Goal: Find specific page/section: Find specific page/section

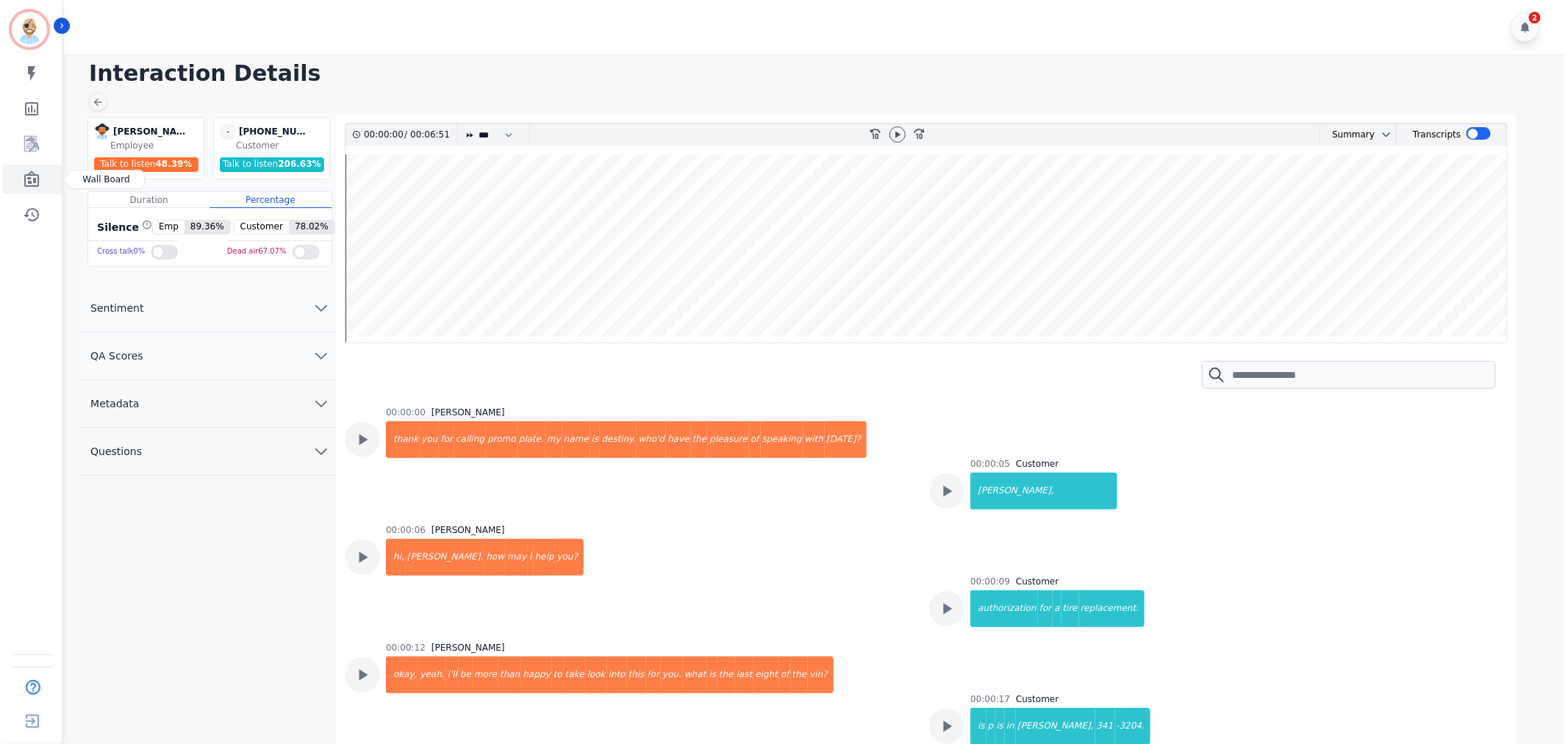
scroll to position [408, 0]
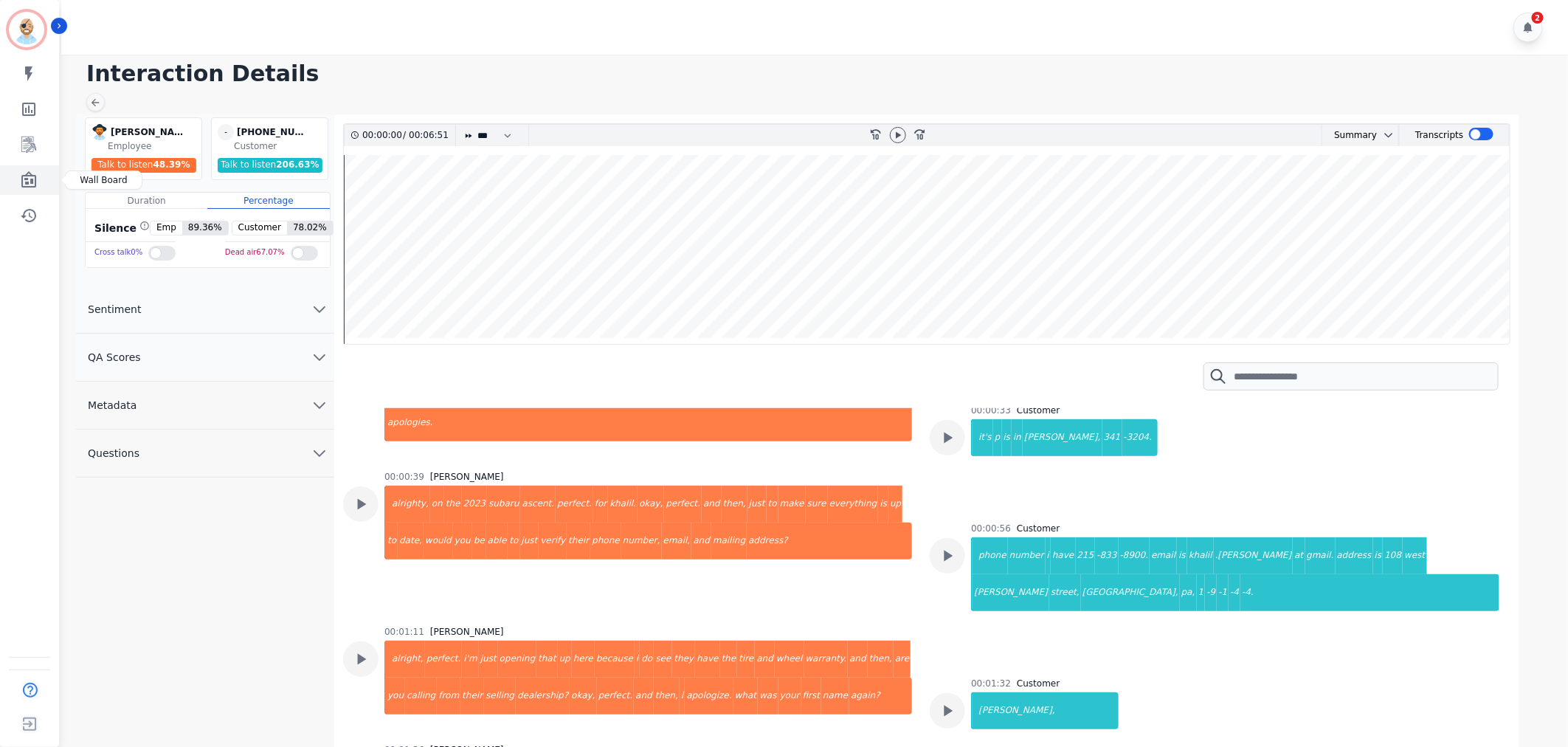
click at [25, 175] on icon "Sidebar" at bounding box center [28, 180] width 15 height 16
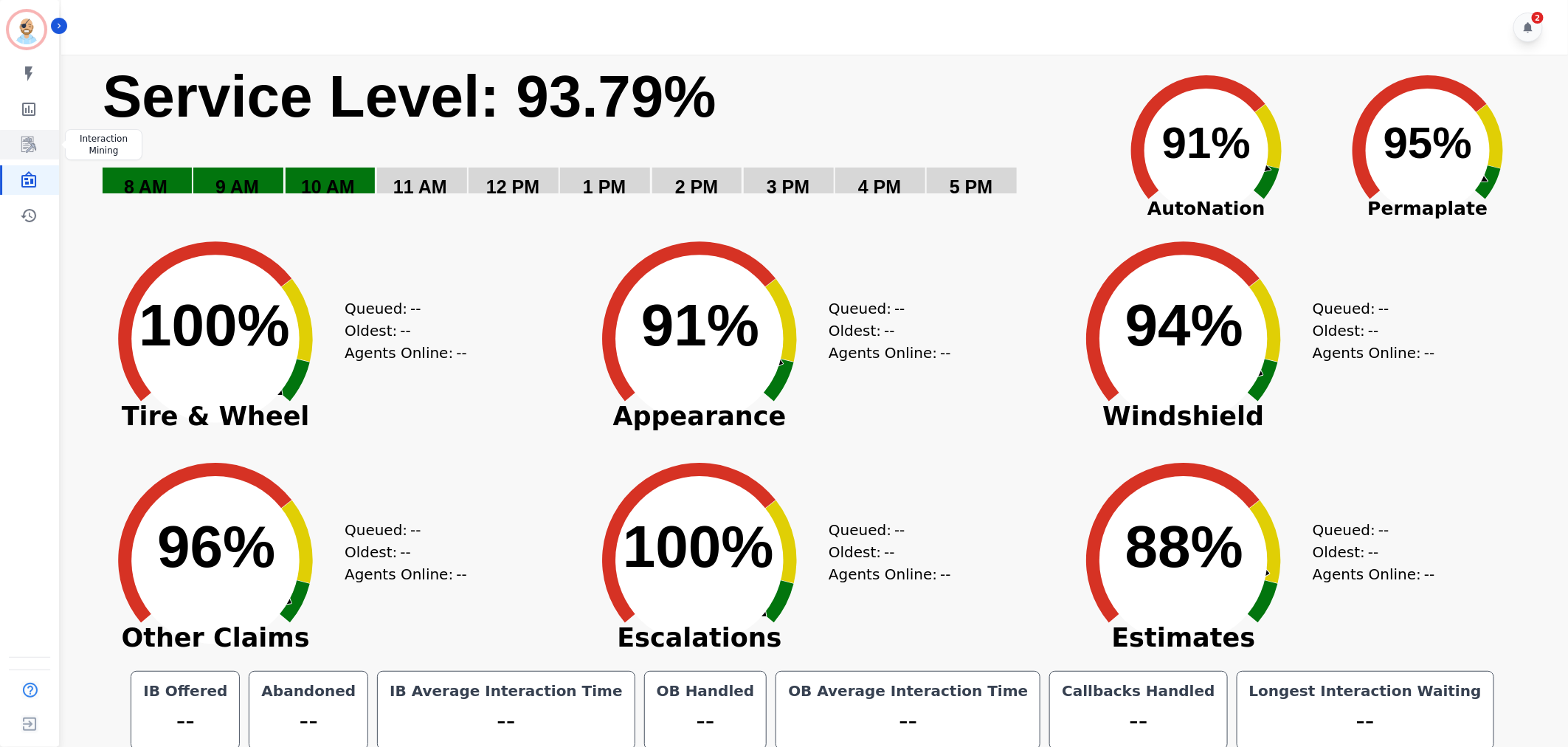
click at [39, 143] on link "Sidebar" at bounding box center [30, 145] width 57 height 29
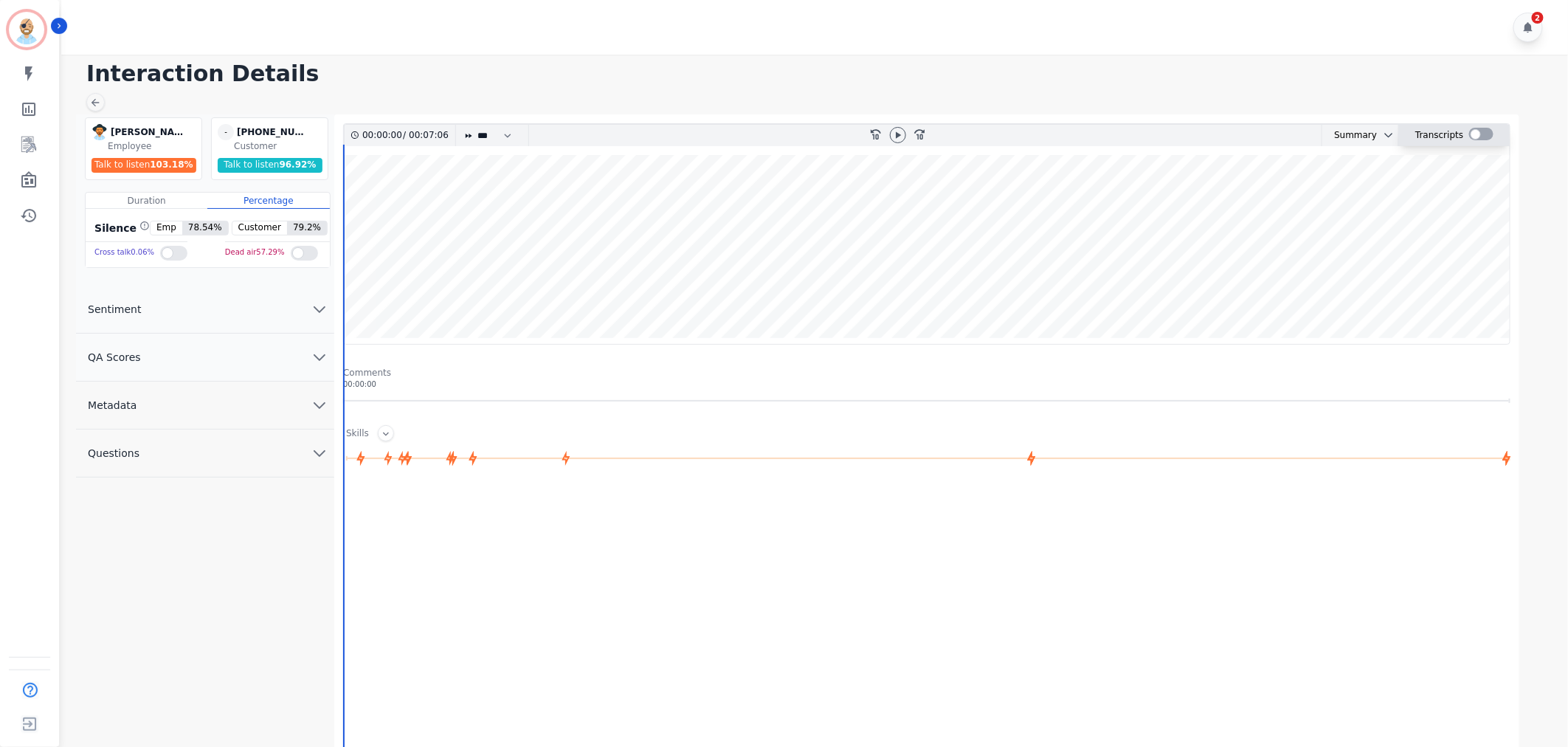
click at [1475, 134] on div at bounding box center [1481, 134] width 25 height 13
